Goal: Check status

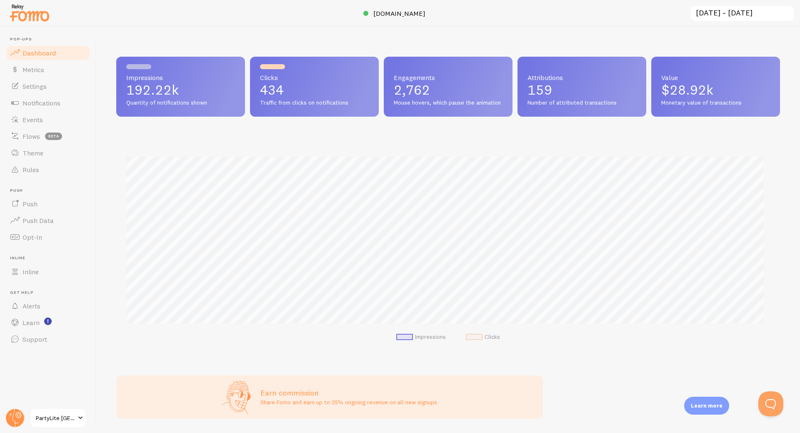
scroll to position [219, 657]
click at [681, 87] on span "$24.92k" at bounding box center [687, 90] width 52 height 16
click at [680, 87] on span "$24.92k" at bounding box center [687, 90] width 52 height 16
drag, startPoint x: 680, startPoint y: 87, endPoint x: 210, endPoint y: 93, distance: 470.0
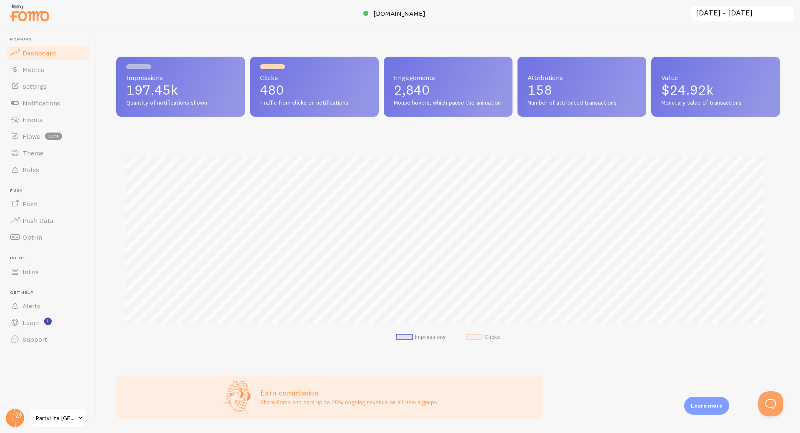
click at [210, 93] on p "197.45k" at bounding box center [180, 89] width 109 height 13
